Goal: Task Accomplishment & Management: Complete application form

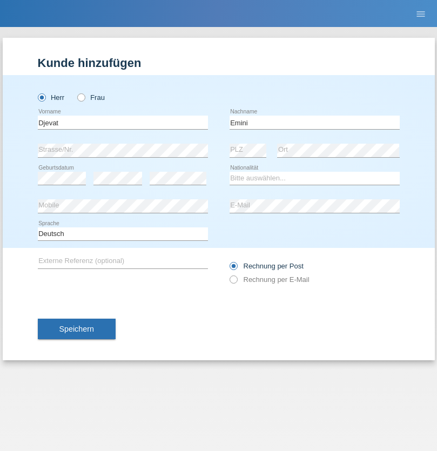
type input "Emini"
select select "MK"
select select "C"
select select "02"
select select "04"
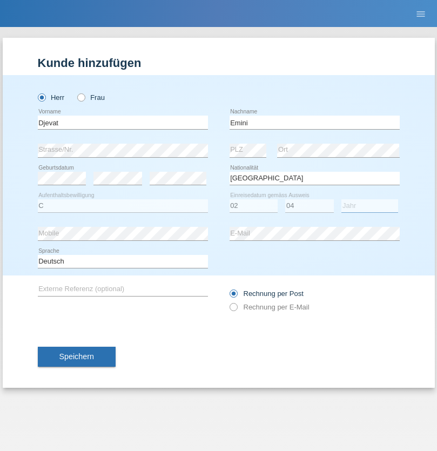
select select "2021"
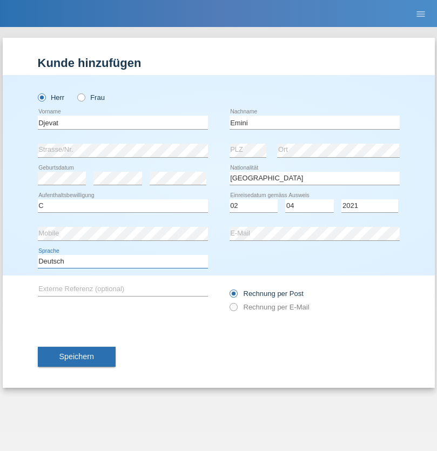
select select "en"
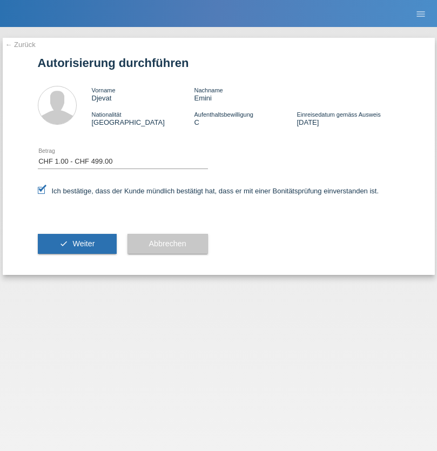
select select "1"
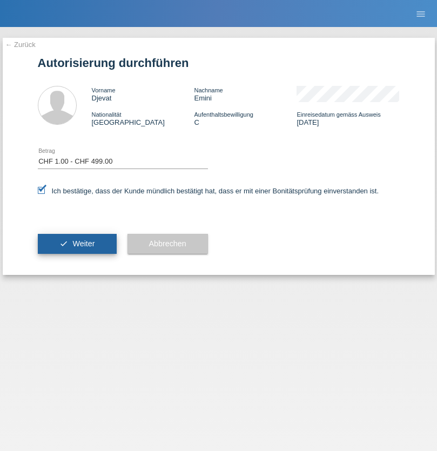
click at [77, 244] on span "Weiter" at bounding box center [83, 244] width 22 height 9
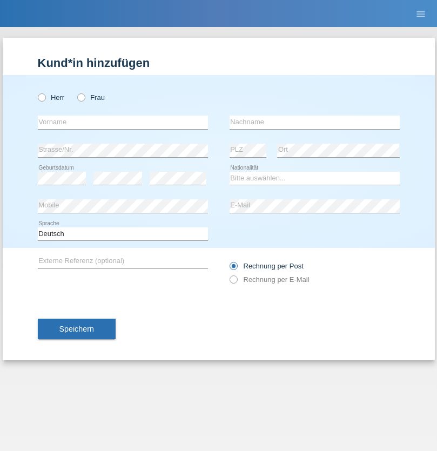
radio input "true"
click at [123, 122] on input "text" at bounding box center [123, 123] width 170 height 14
type input "firat"
click at [315, 122] on input "text" at bounding box center [315, 123] width 170 height 14
type input "kara"
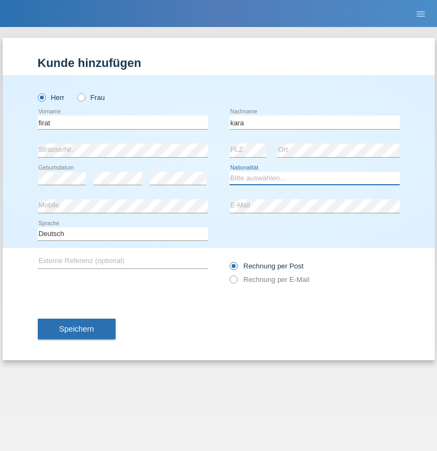
select select "CH"
radio input "true"
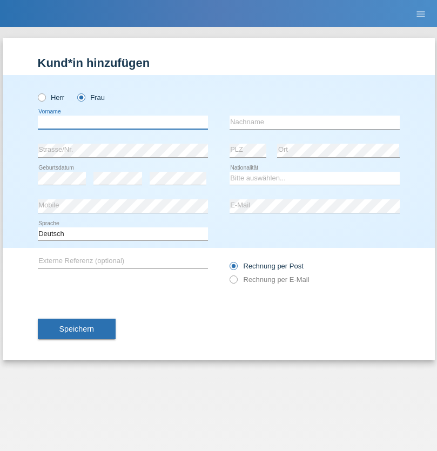
click at [123, 122] on input "text" at bounding box center [123, 123] width 170 height 14
type input "Nuria"
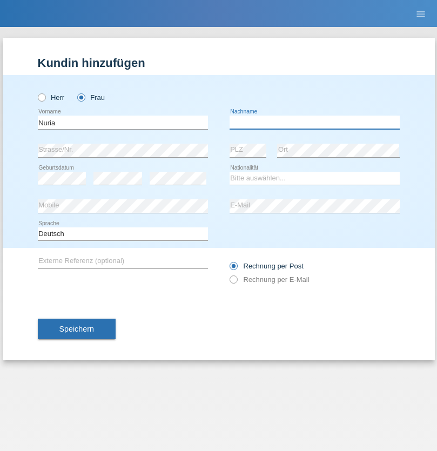
click at [315, 122] on input "text" at bounding box center [315, 123] width 170 height 14
type input "D'Antino"
select select "CH"
